Goal: Information Seeking & Learning: Learn about a topic

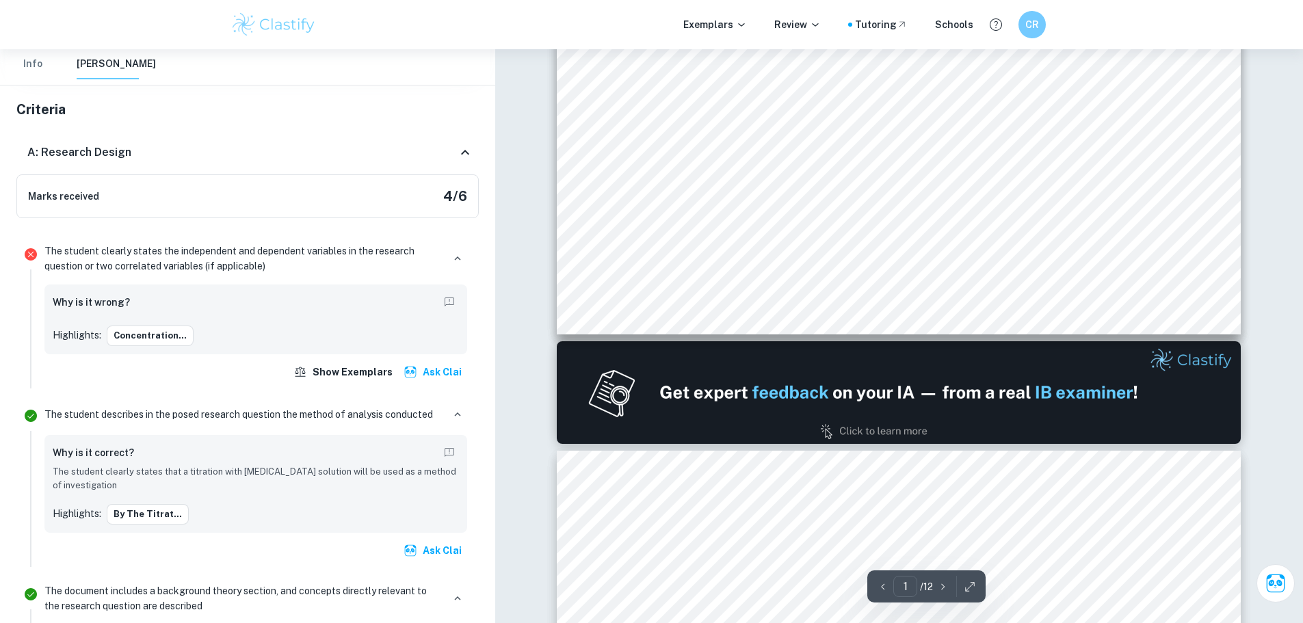
scroll to position [191, 0]
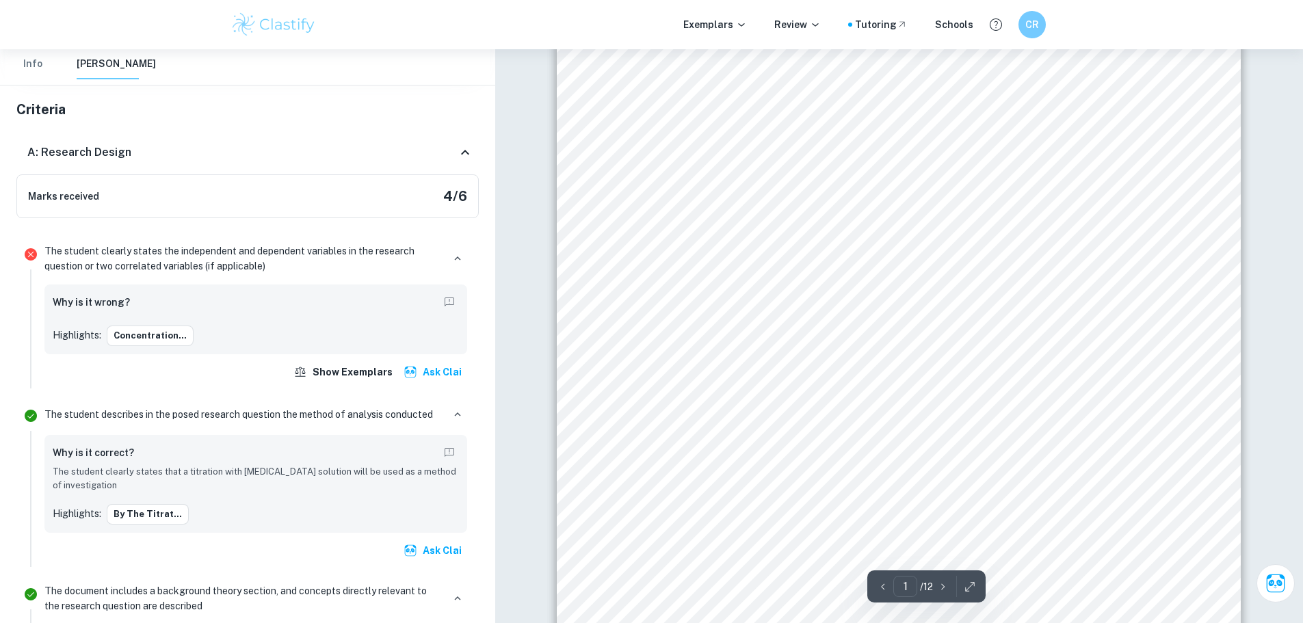
click at [1060, 336] on div "Investigating How Cooking Temperature Affects The Iron Content Of Water Spinach…" at bounding box center [899, 314] width 684 height 885
click at [999, 228] on span "concentration of each water spinach solution (in g/dm" at bounding box center [905, 226] width 298 height 14
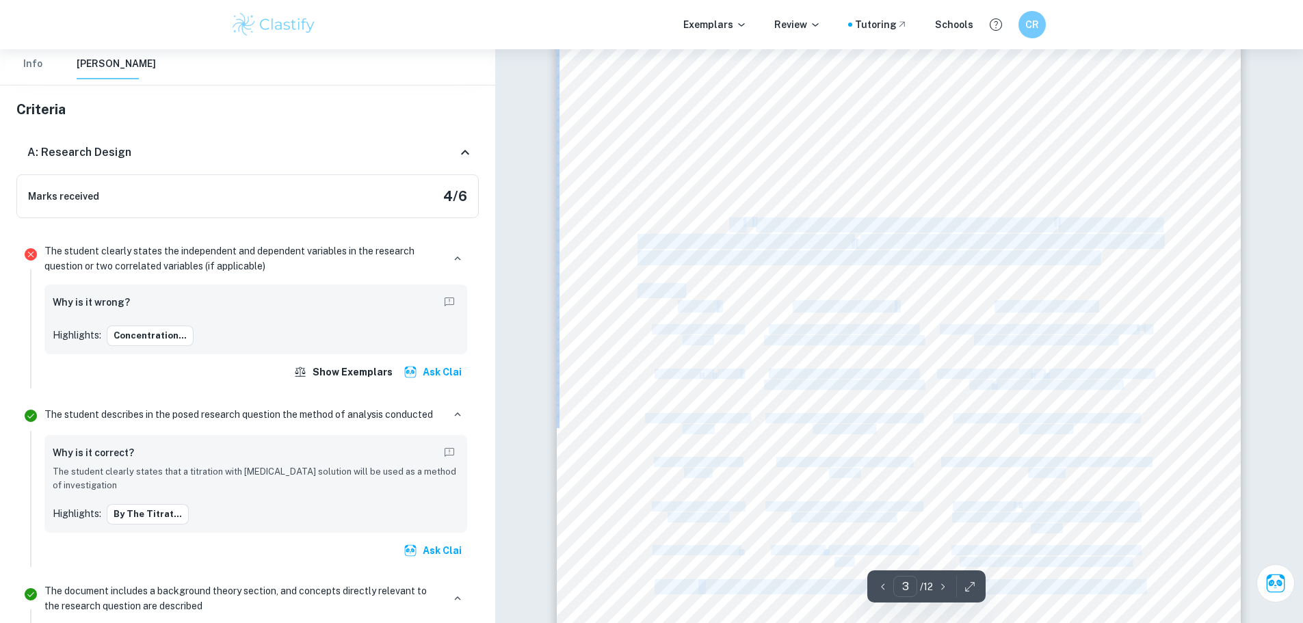
drag, startPoint x: 731, startPoint y: 220, endPoint x: 1109, endPoint y: 280, distance: 382.3
click at [1109, 280] on div "3 Figure 1a shows that reactions with a higher activation energy have a smaller…" at bounding box center [899, 268] width 684 height 885
click at [1132, 263] on div "3 Figure 1a shows that reactions with a higher activation energy have a smaller…" at bounding box center [899, 268] width 684 height 885
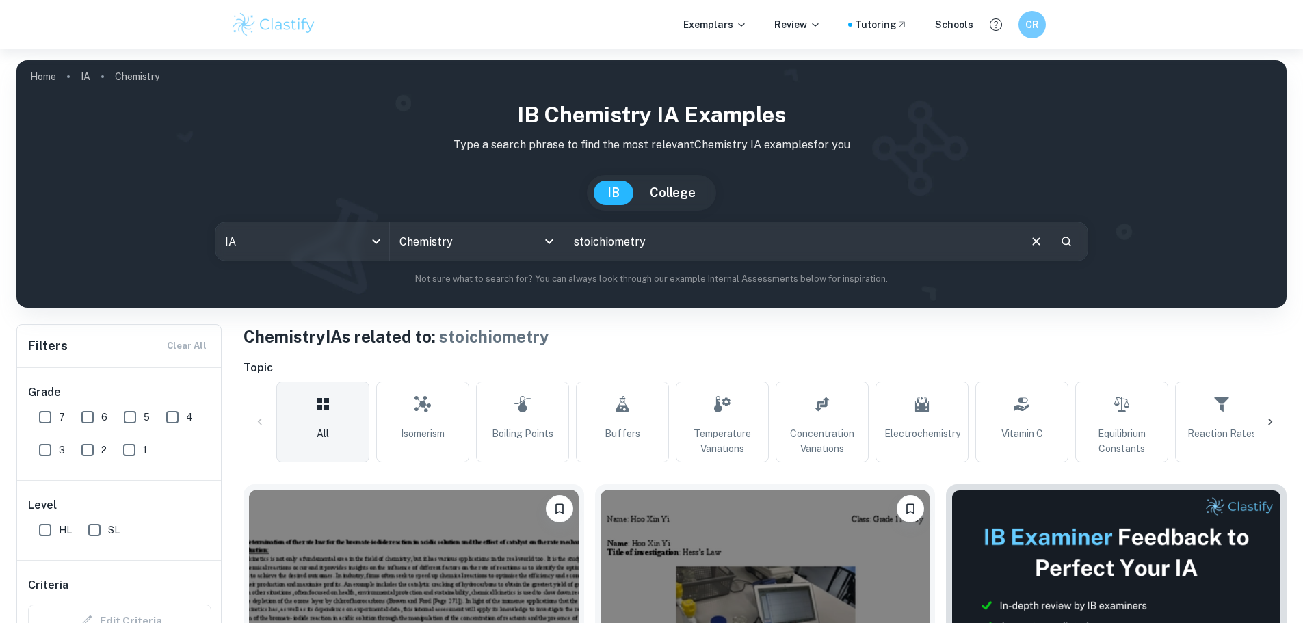
checkbox input "true"
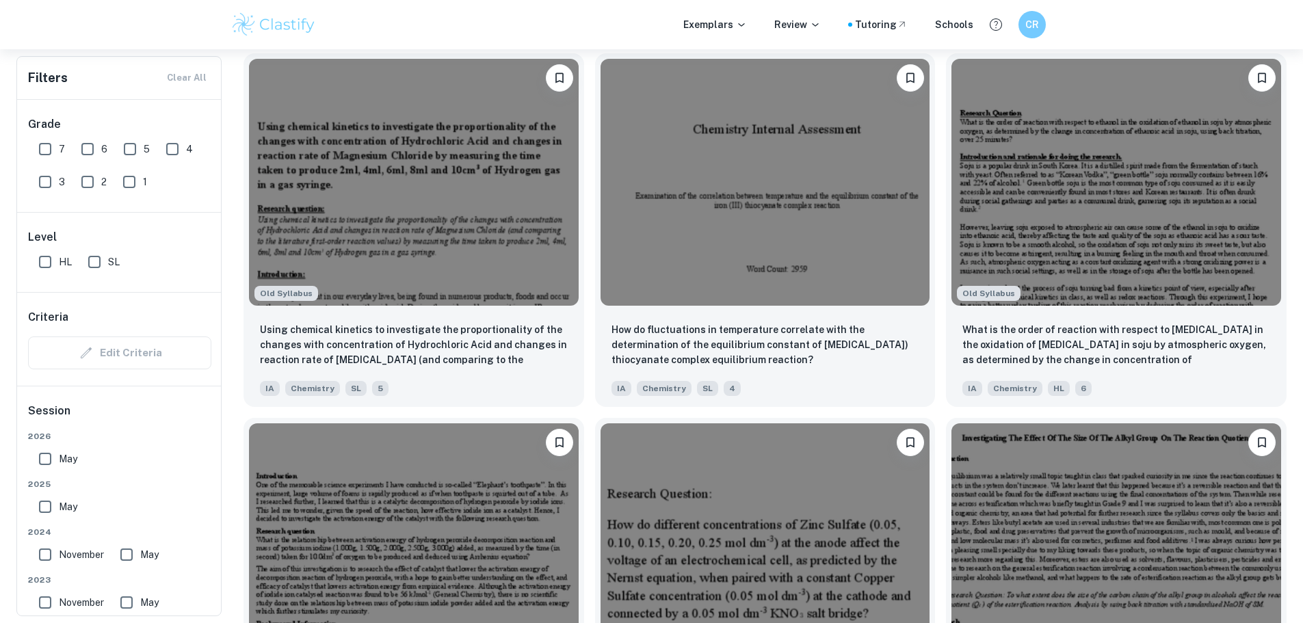
scroll to position [1532, 0]
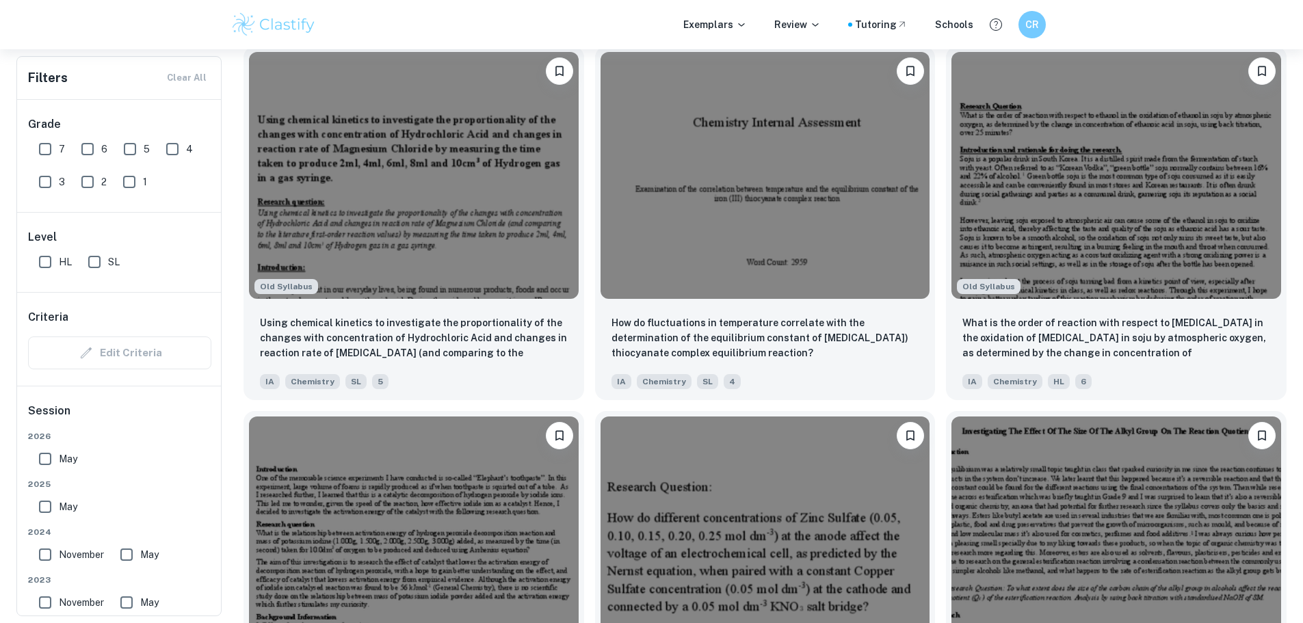
click at [94, 264] on input "SL" at bounding box center [94, 261] width 27 height 27
checkbox input "true"
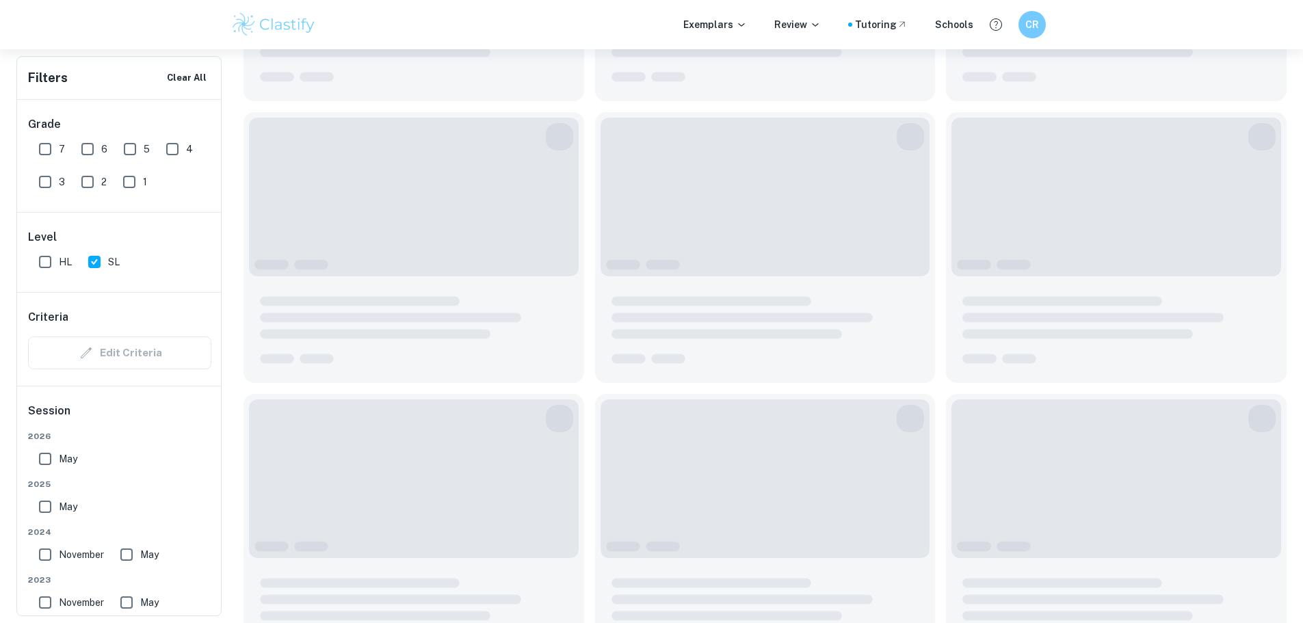
scroll to position [1292, 0]
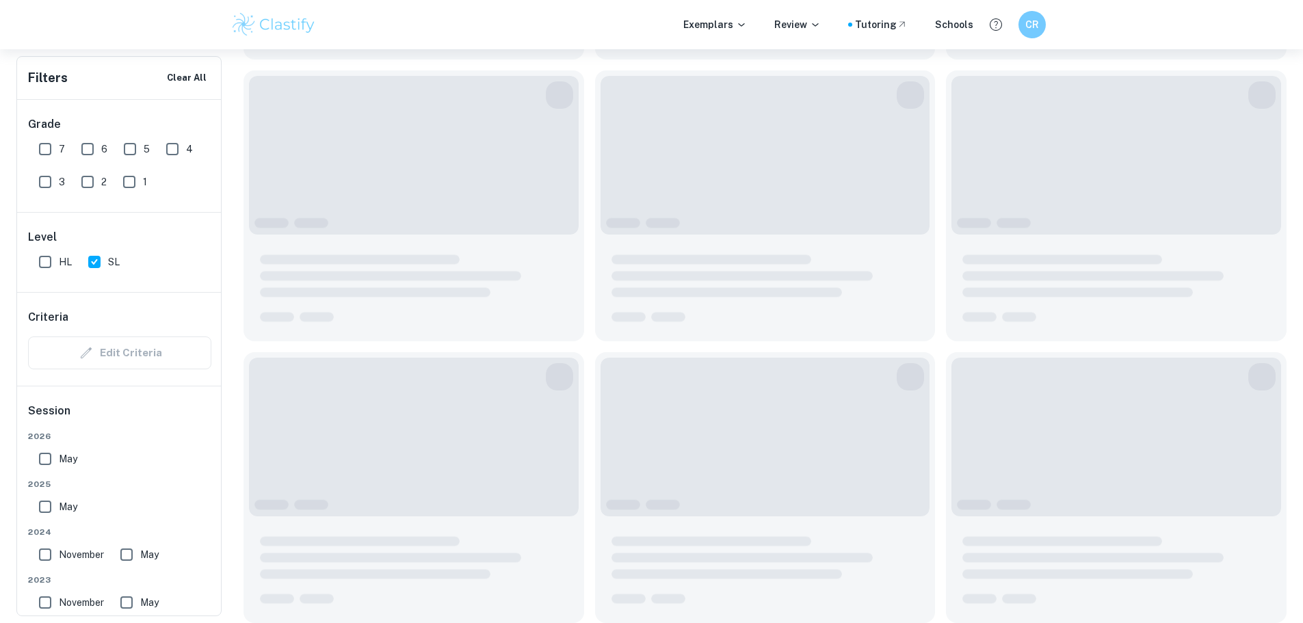
click at [40, 255] on input "HL" at bounding box center [44, 261] width 27 height 27
checkbox input "true"
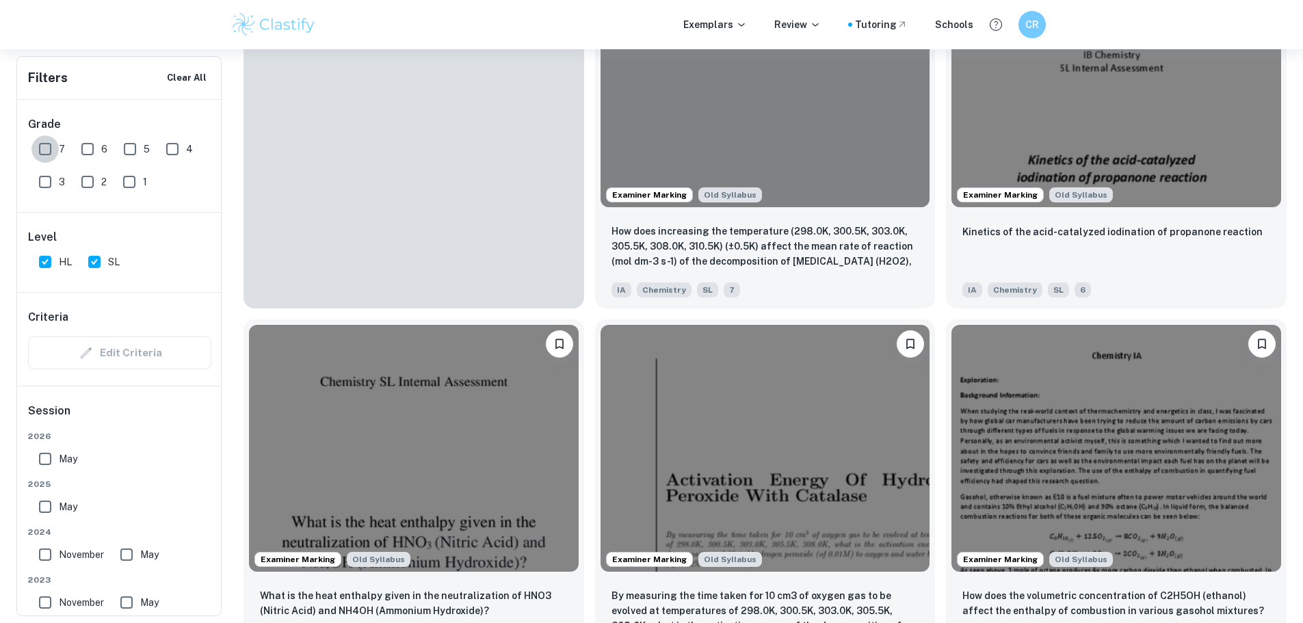
click at [41, 140] on input "7" at bounding box center [44, 148] width 27 height 27
checkbox input "true"
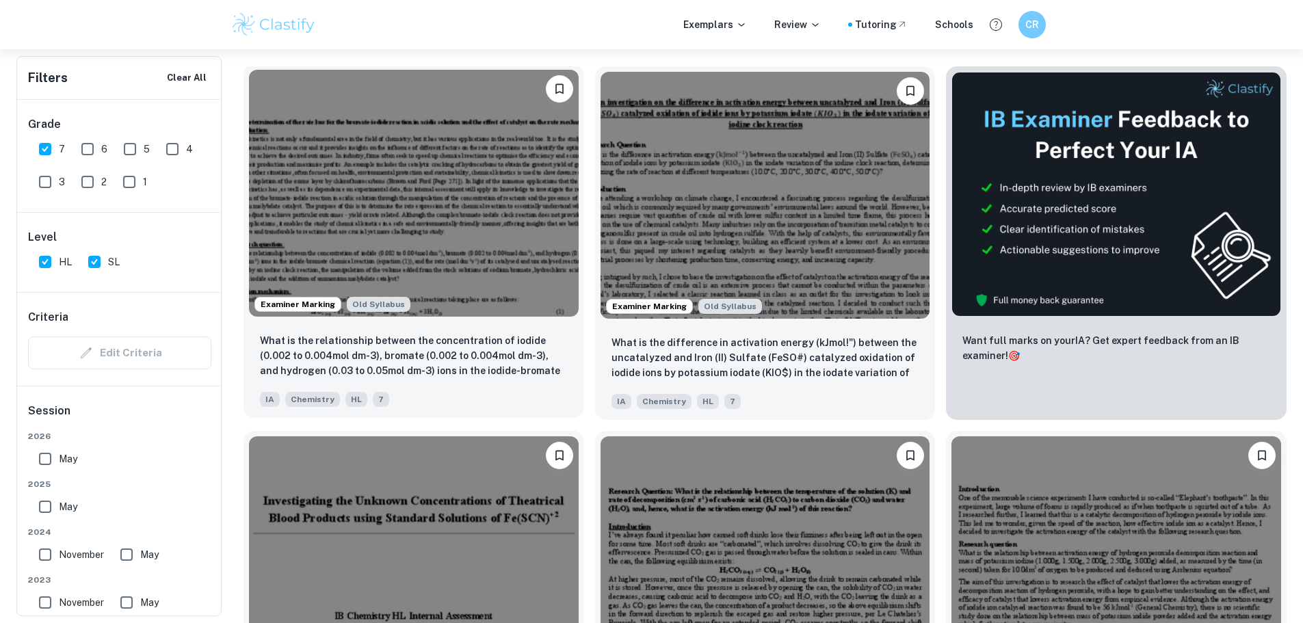
scroll to position [479, 0]
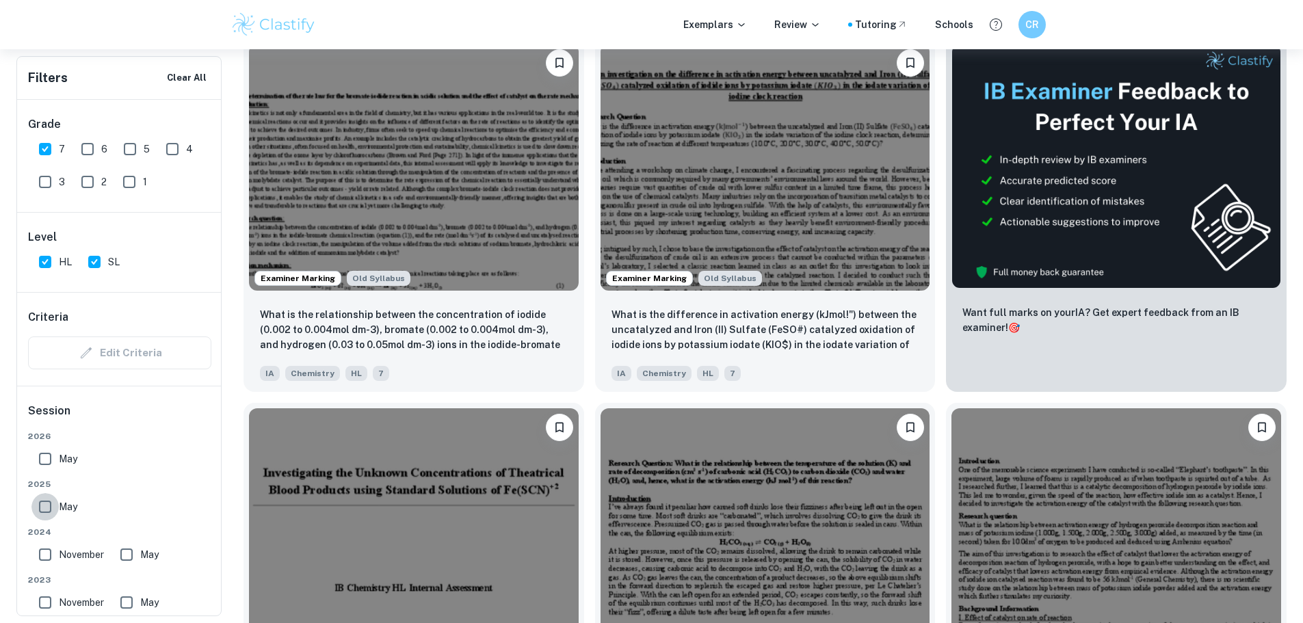
click at [43, 517] on input "May" at bounding box center [44, 506] width 27 height 27
checkbox input "true"
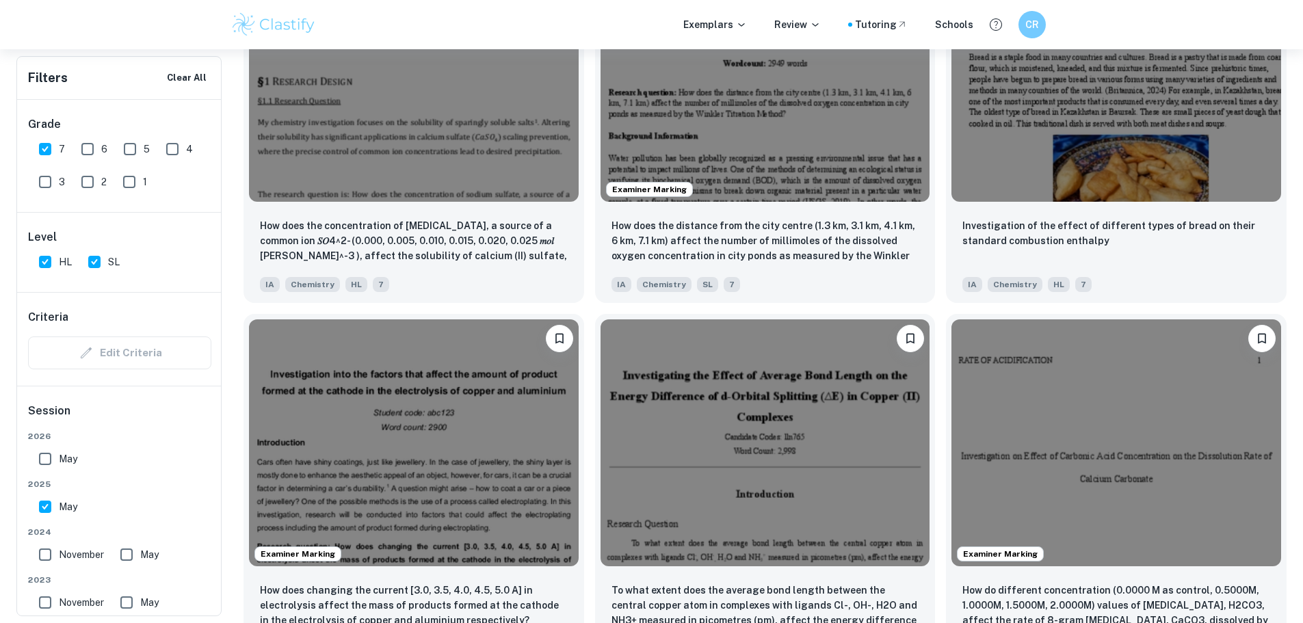
scroll to position [1975, 0]
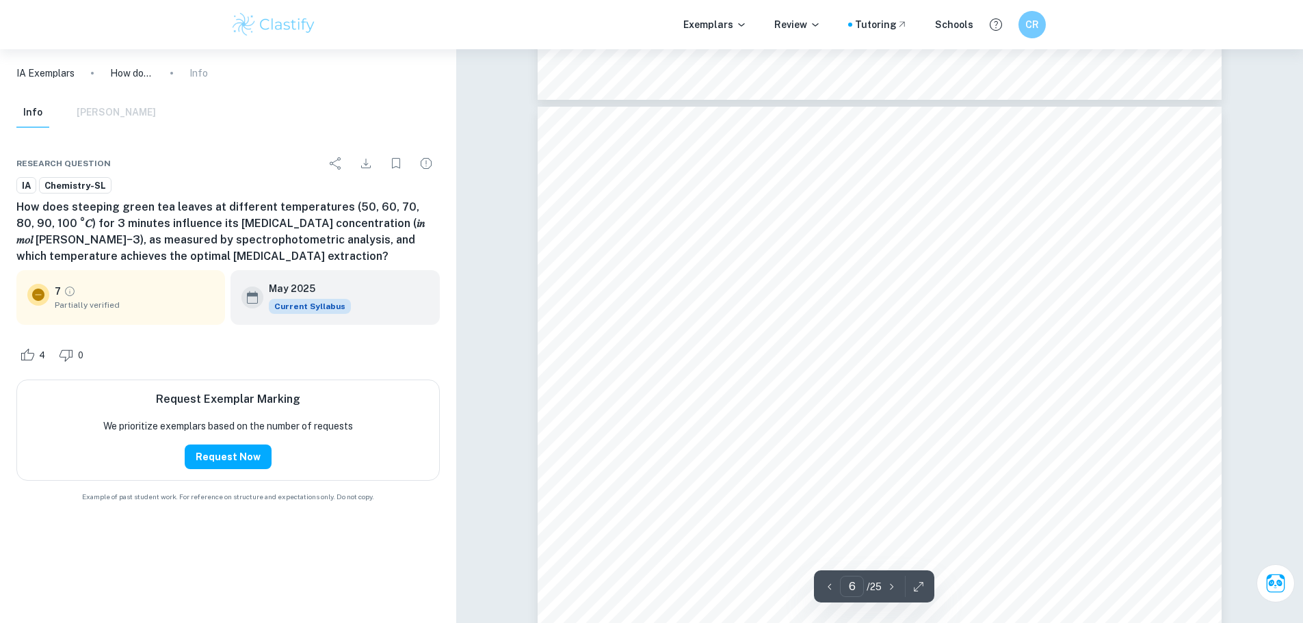
scroll to position [4583, 0]
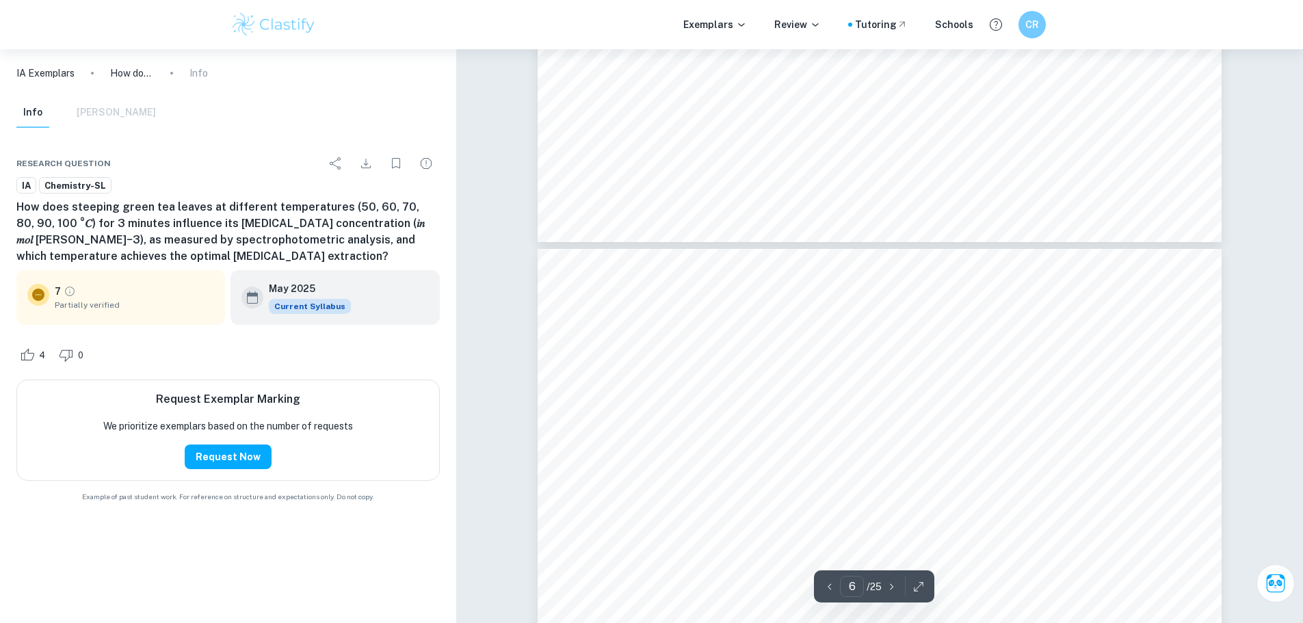
type input "5"
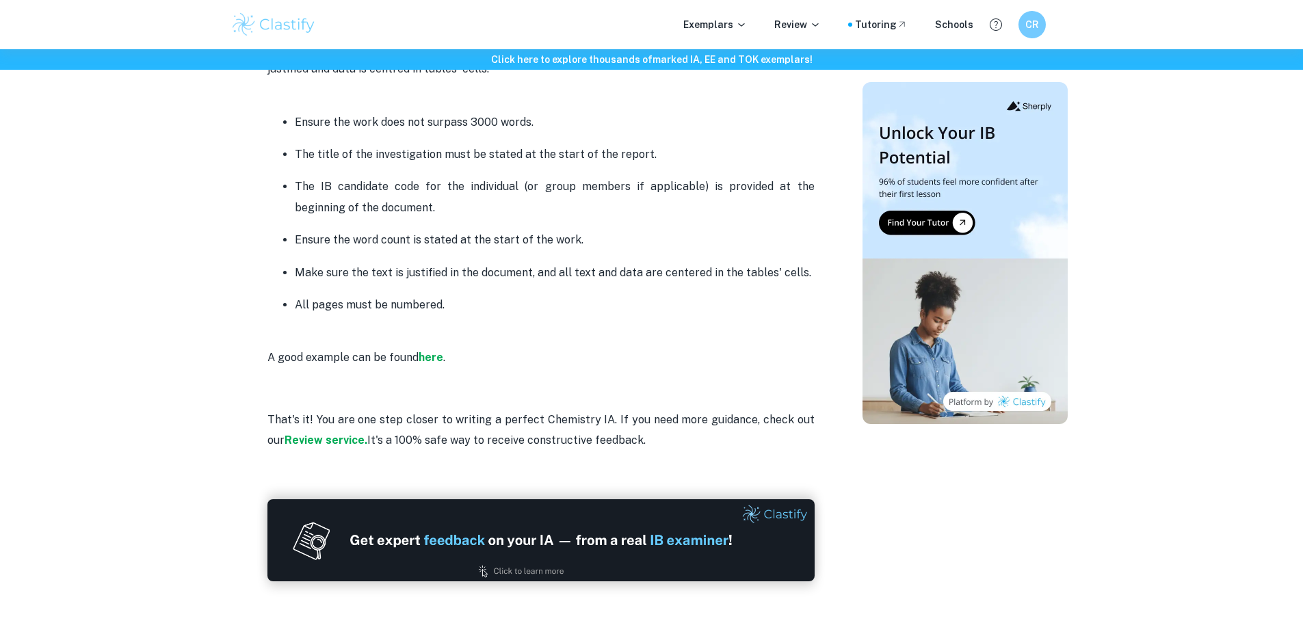
scroll to position [3546, 0]
